Goal: Information Seeking & Learning: Learn about a topic

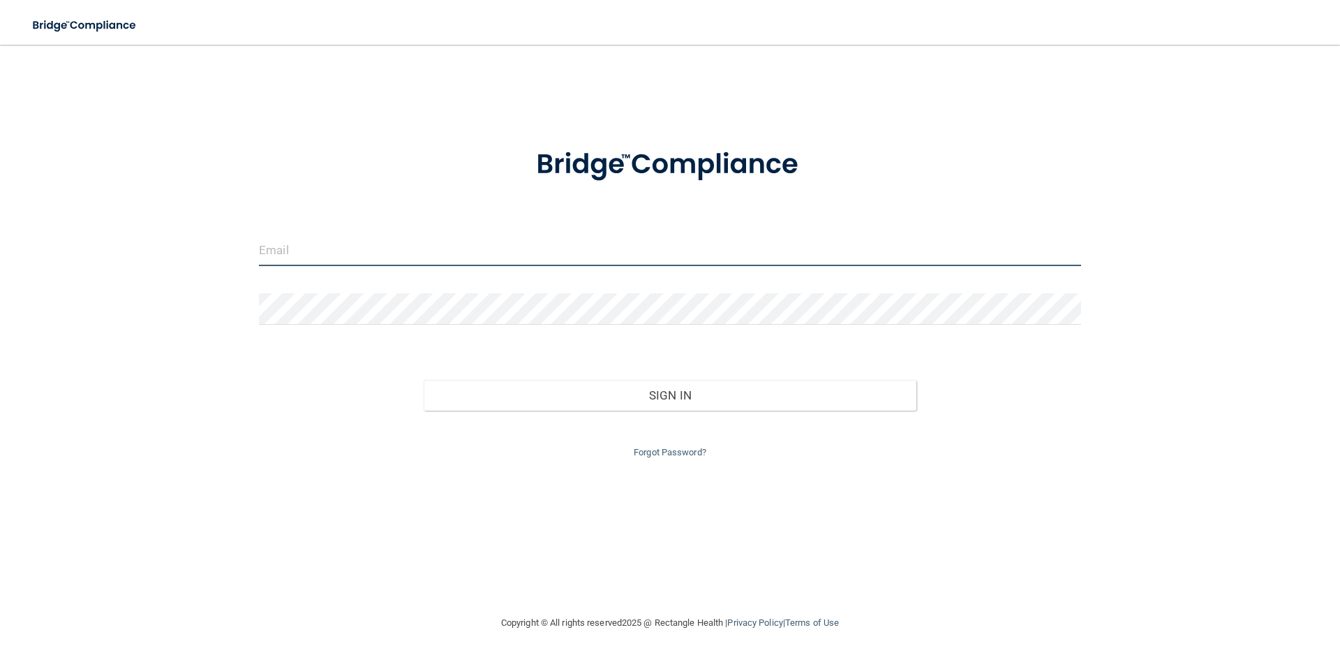
click at [325, 248] on input "email" at bounding box center [670, 250] width 822 height 31
type input "[EMAIL_ADDRESS][DOMAIN_NAME]"
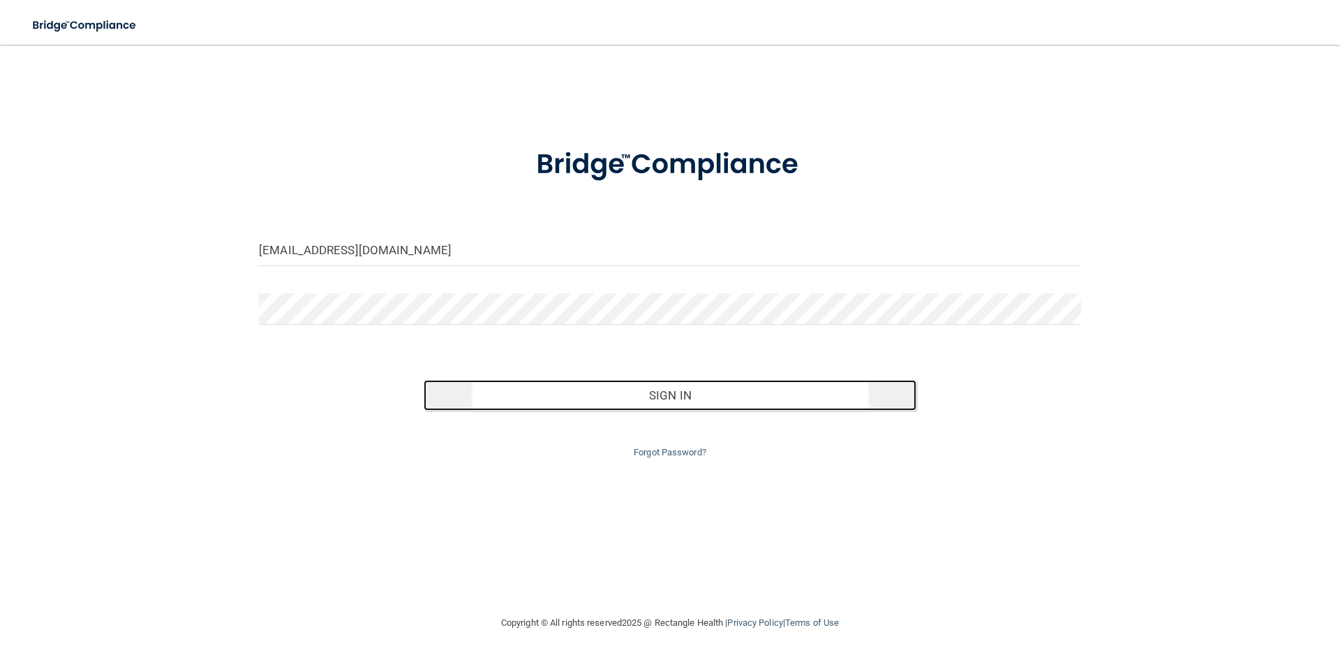
click at [568, 393] on button "Sign In" at bounding box center [671, 395] width 494 height 31
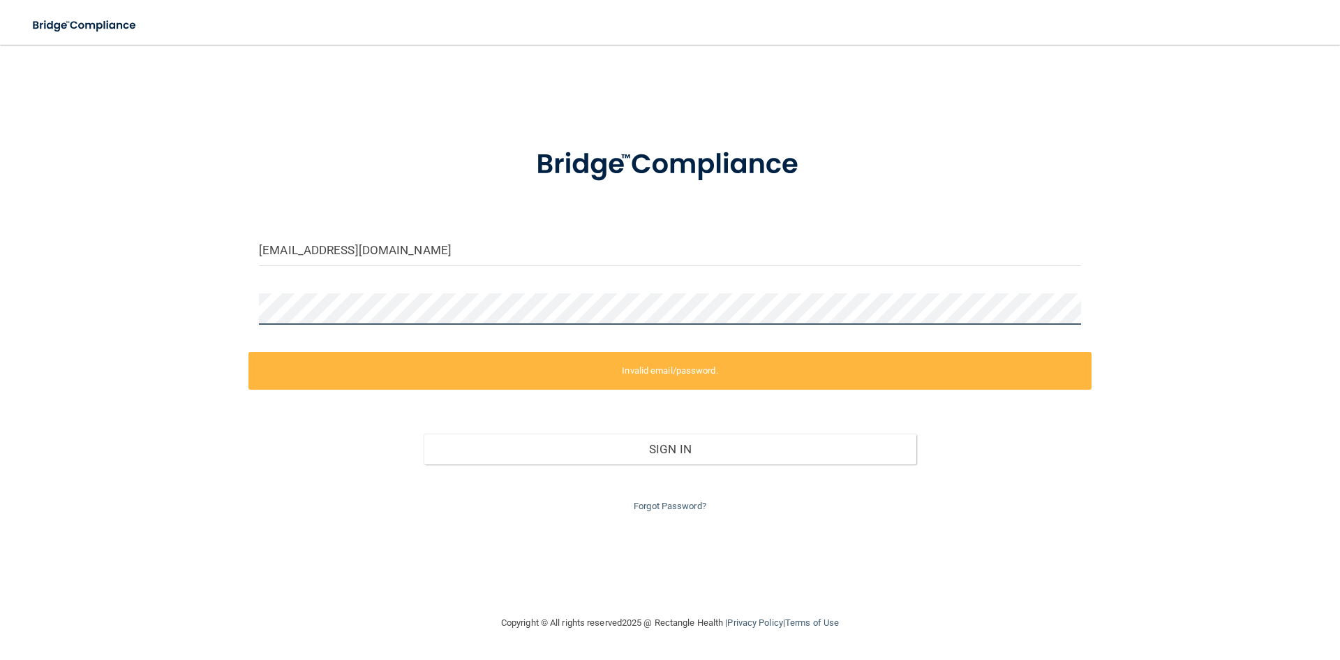
click at [195, 313] on div "[EMAIL_ADDRESS][DOMAIN_NAME] Invalid email/password. You don't have permission …" at bounding box center [670, 330] width 1284 height 542
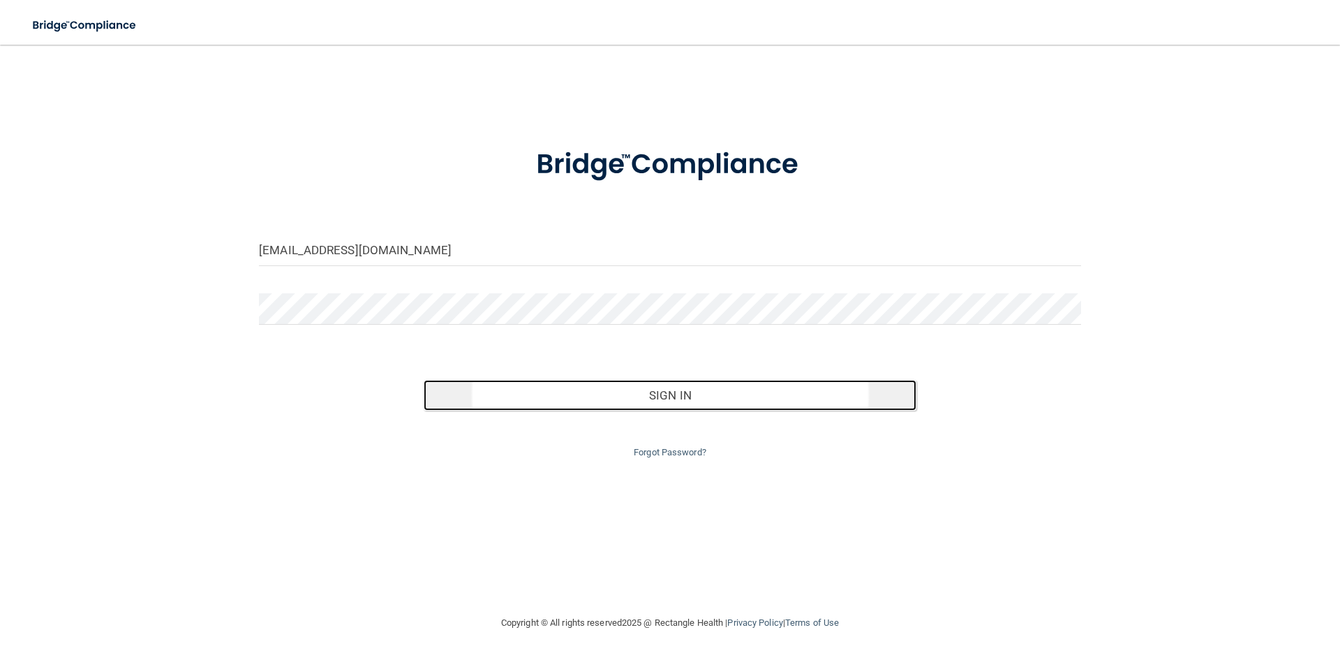
click at [538, 396] on button "Sign In" at bounding box center [671, 395] width 494 height 31
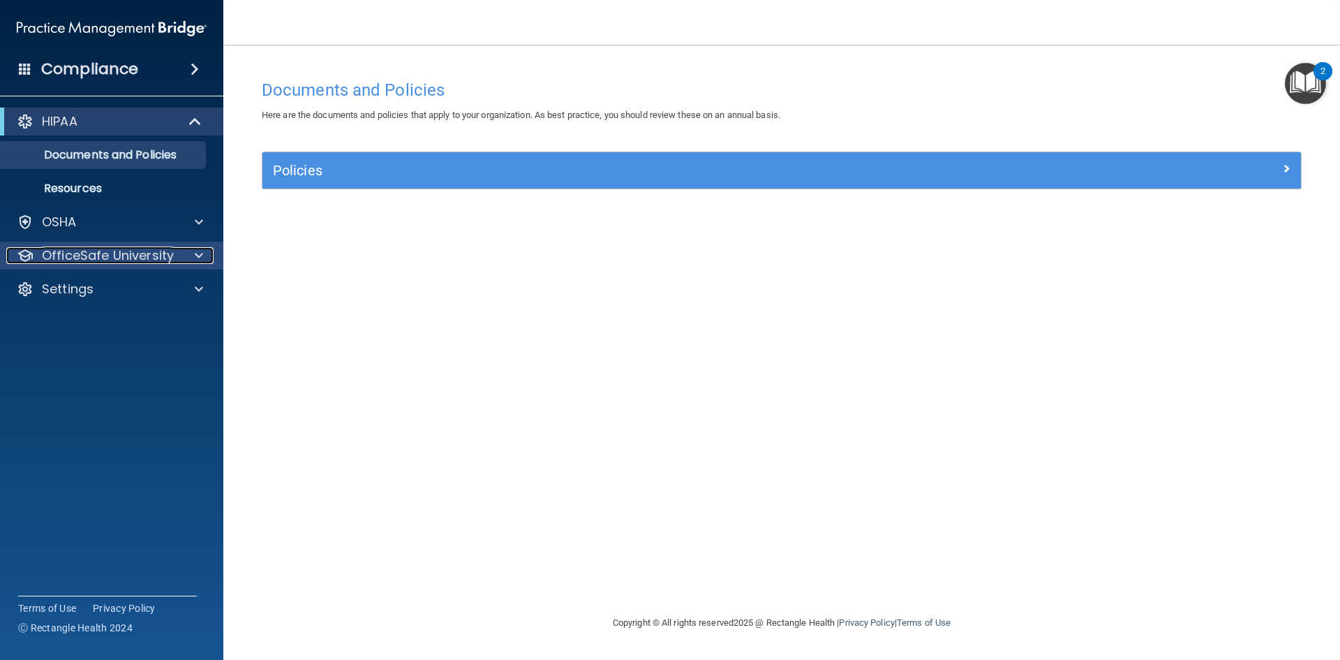
click at [200, 253] on span at bounding box center [199, 255] width 8 height 17
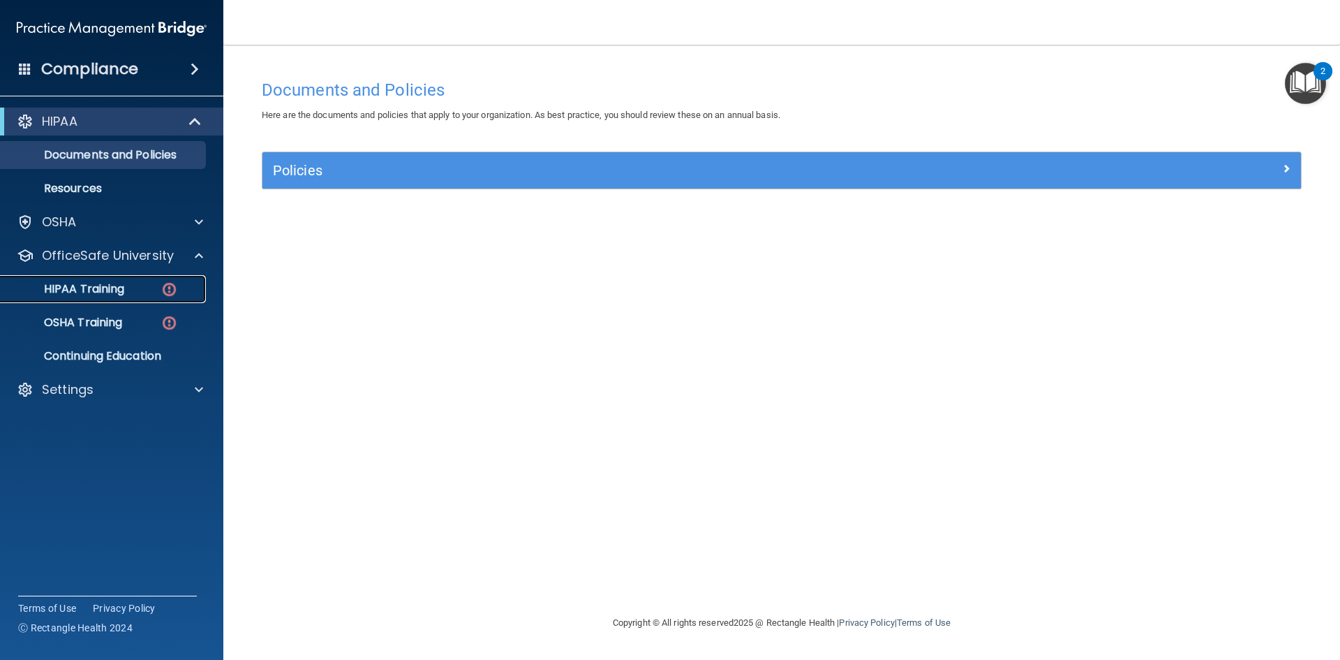
click at [112, 295] on p "HIPAA Training" at bounding box center [66, 289] width 115 height 14
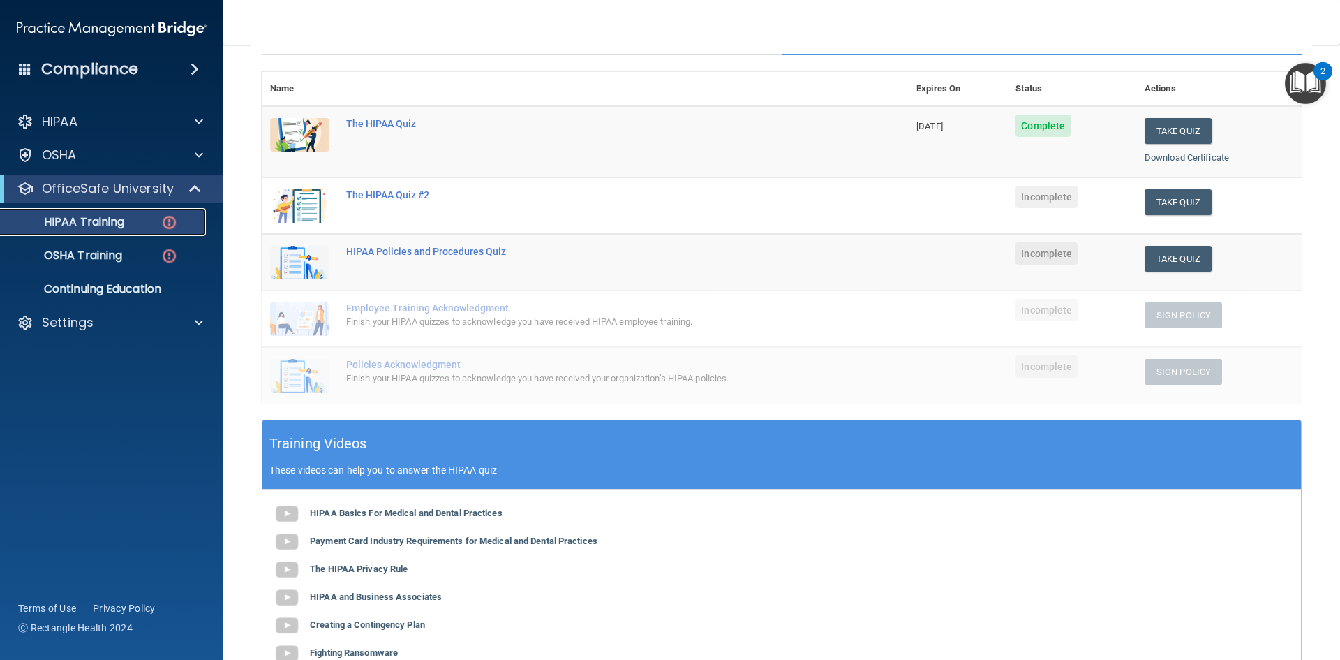
scroll to position [209, 0]
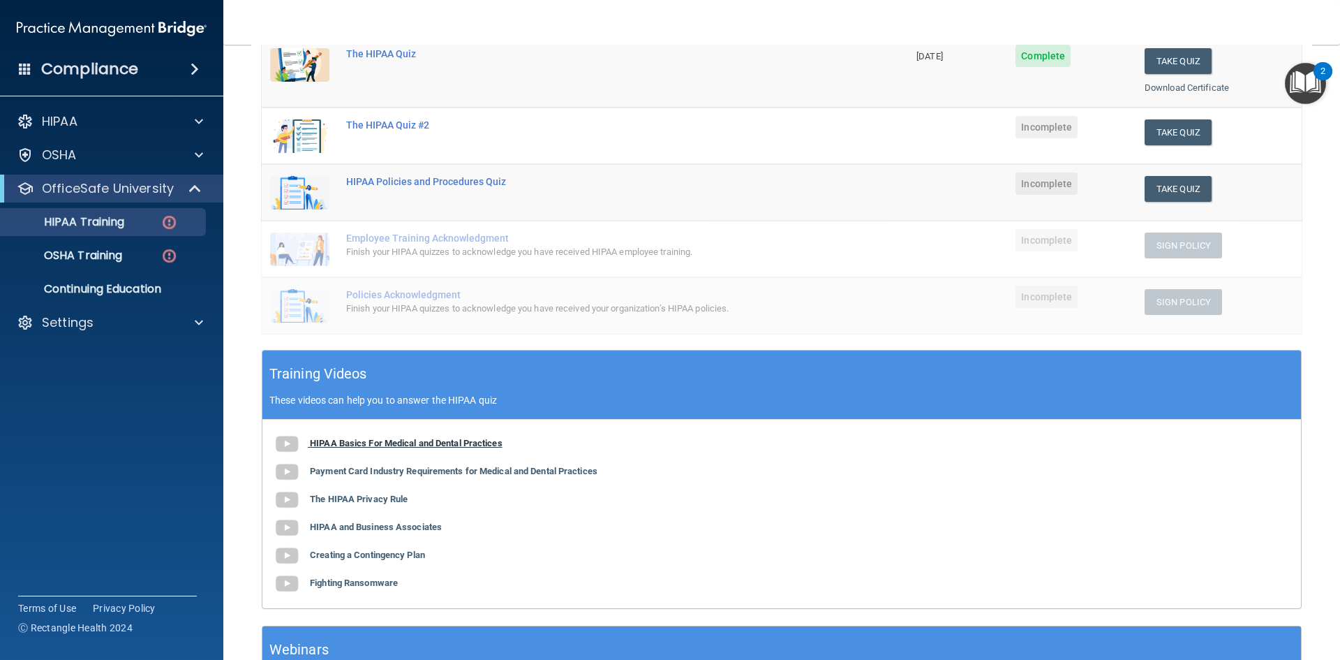
click at [290, 449] on img at bounding box center [287, 444] width 28 height 28
